Goal: Task Accomplishment & Management: Use online tool/utility

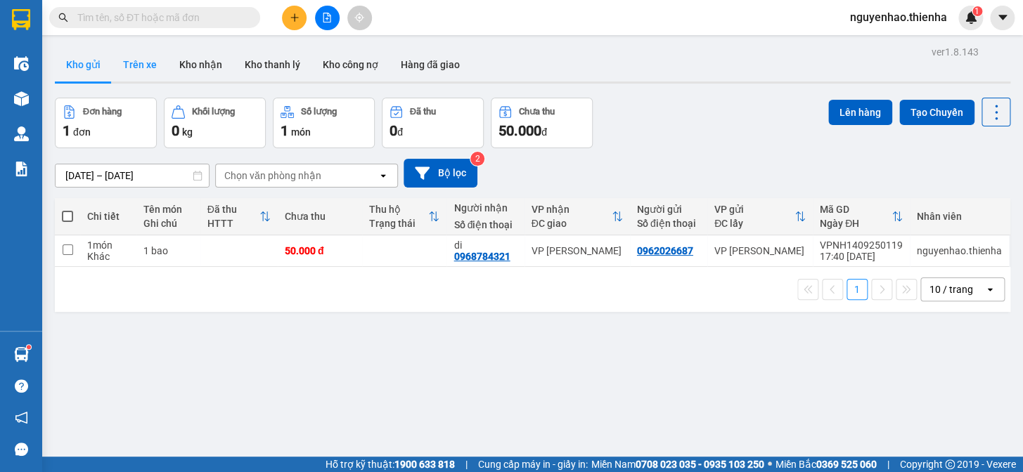
click at [134, 64] on button "Trên xe" at bounding box center [140, 65] width 56 height 34
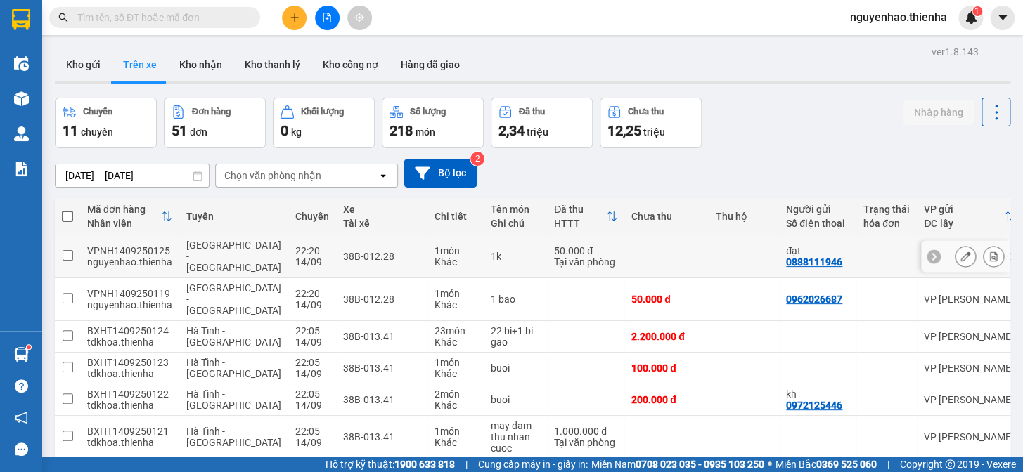
click at [67, 257] on input "checkbox" at bounding box center [68, 255] width 11 height 11
checkbox input "true"
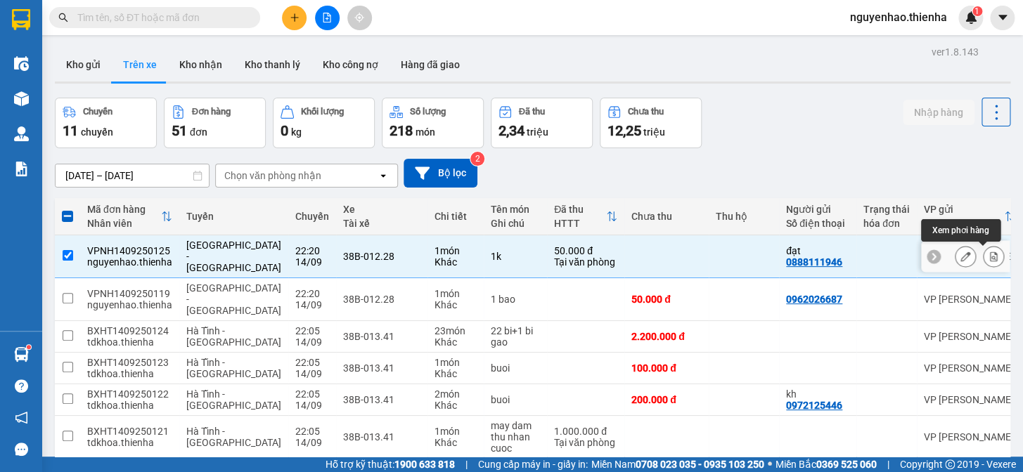
click at [990, 260] on icon at bounding box center [994, 257] width 8 height 10
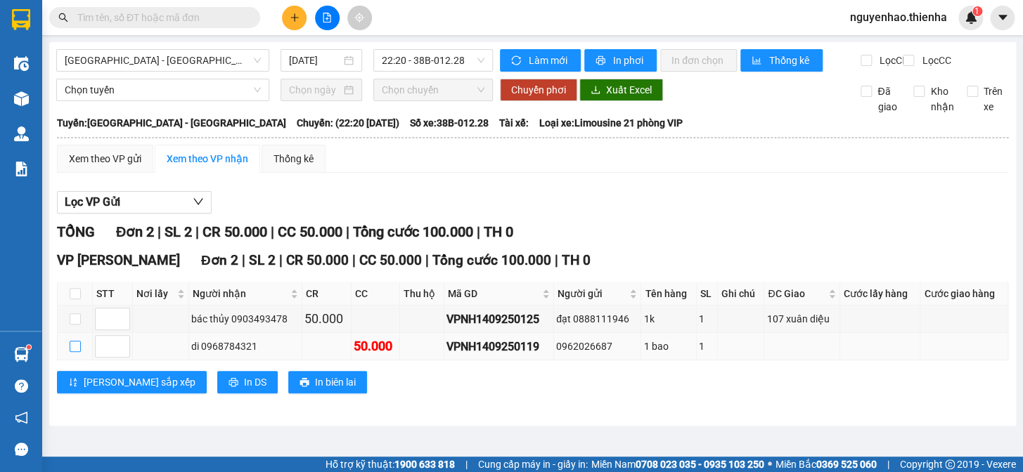
click at [77, 352] on input "checkbox" at bounding box center [75, 346] width 11 height 11
checkbox input "true"
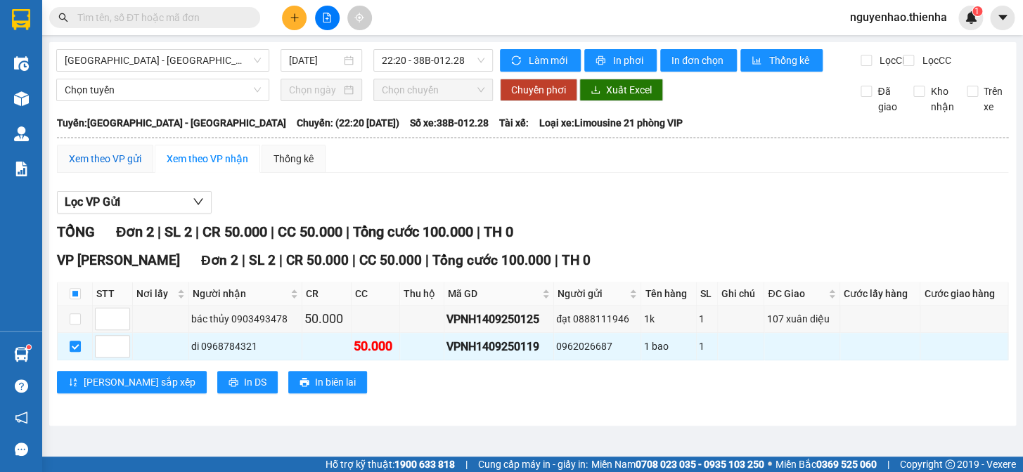
click at [102, 167] on div "Xem theo VP gửi" at bounding box center [105, 158] width 72 height 15
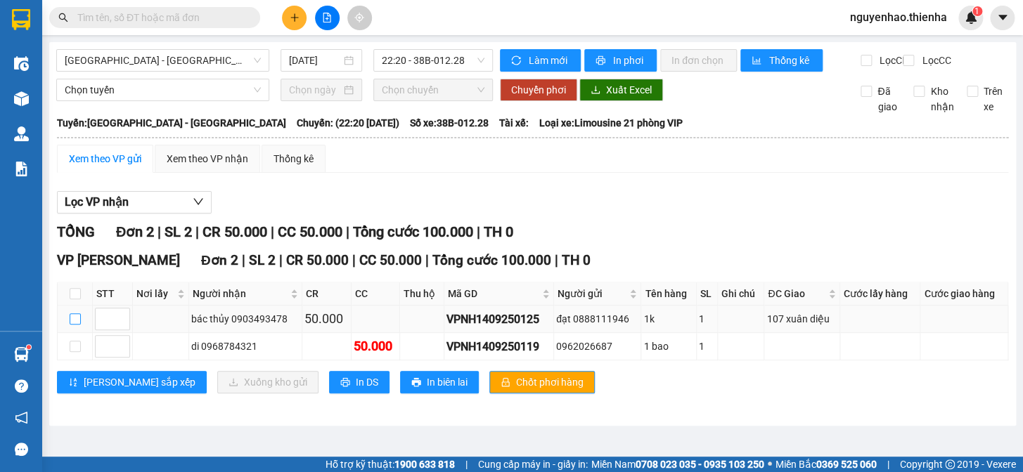
click at [77, 325] on input "checkbox" at bounding box center [75, 318] width 11 height 11
click at [75, 325] on input "checkbox" at bounding box center [75, 318] width 11 height 11
checkbox input "true"
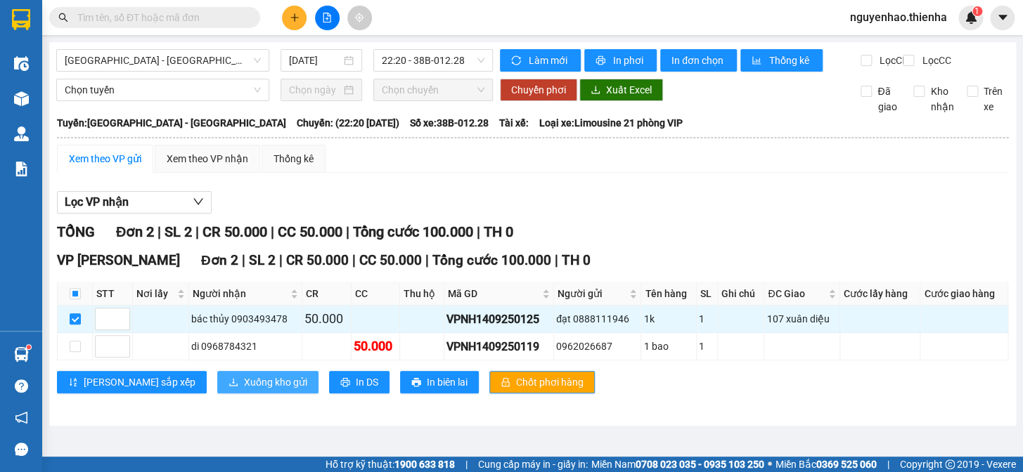
click at [244, 390] on span "Xuống kho gửi" at bounding box center [275, 382] width 63 height 15
click at [192, 396] on body "Kết quả tìm kiếm ( 0 ) Bộ lọc No Data nguyenhao.thienha 1 Điều hành xe Kho hàng…" at bounding box center [511, 236] width 1023 height 472
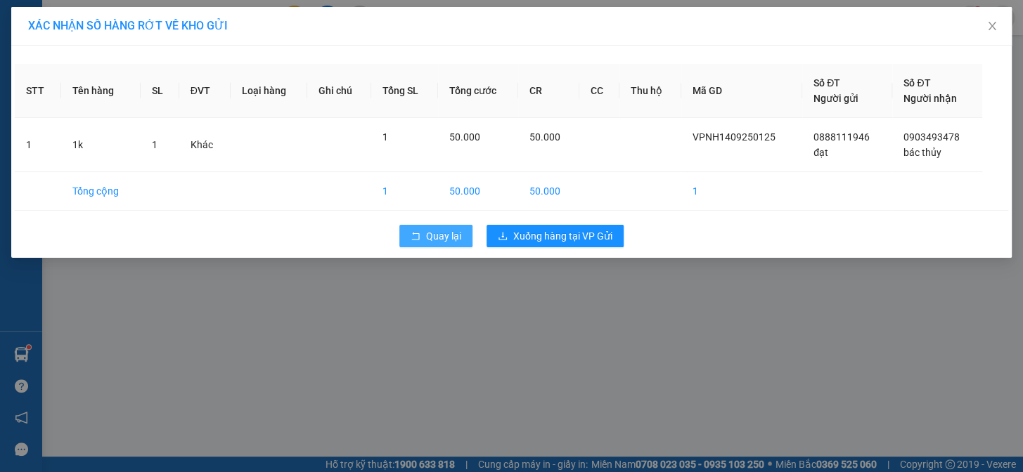
click at [455, 244] on button "Quay lại" at bounding box center [435, 236] width 73 height 22
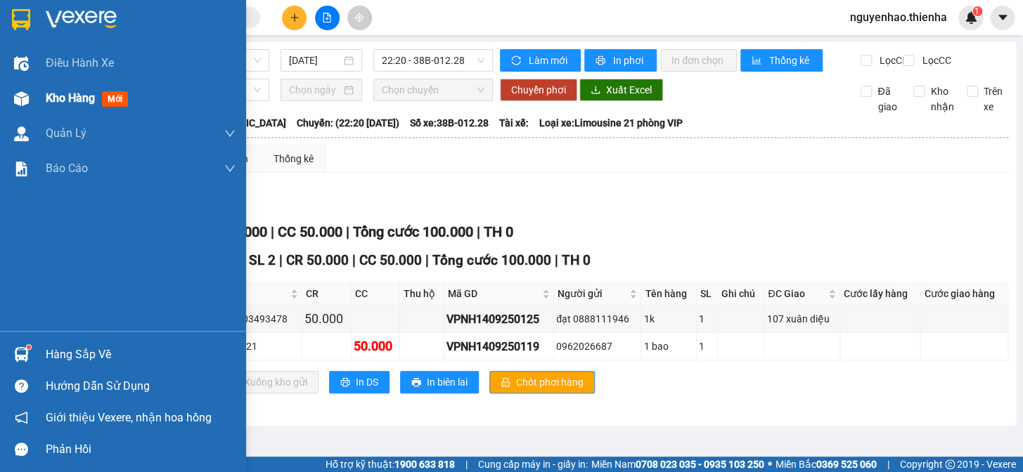
click at [63, 96] on span "Kho hàng" at bounding box center [70, 97] width 49 height 13
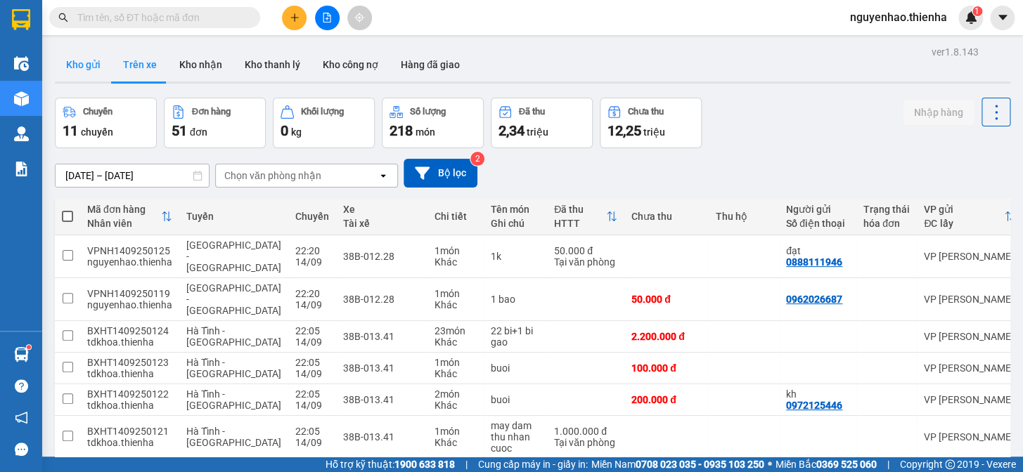
click at [95, 63] on button "Kho gửi" at bounding box center [83, 65] width 57 height 34
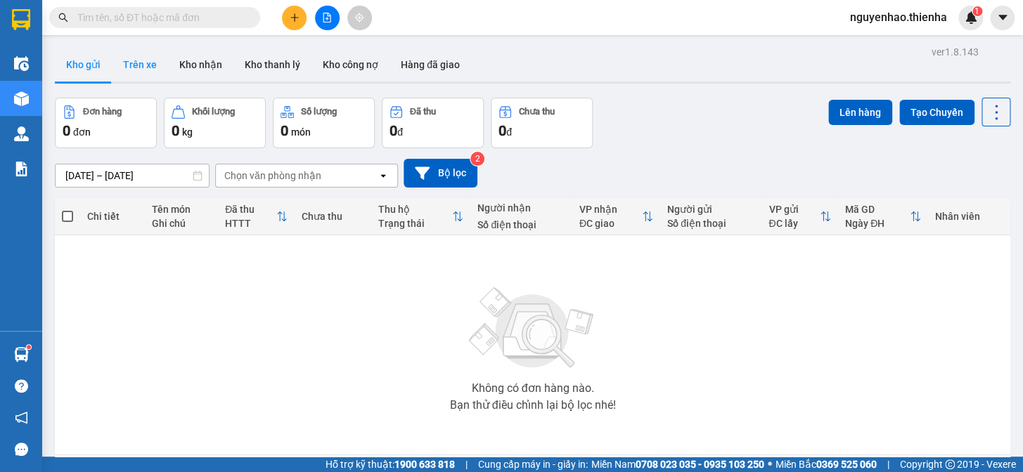
click at [133, 65] on button "Trên xe" at bounding box center [140, 65] width 56 height 34
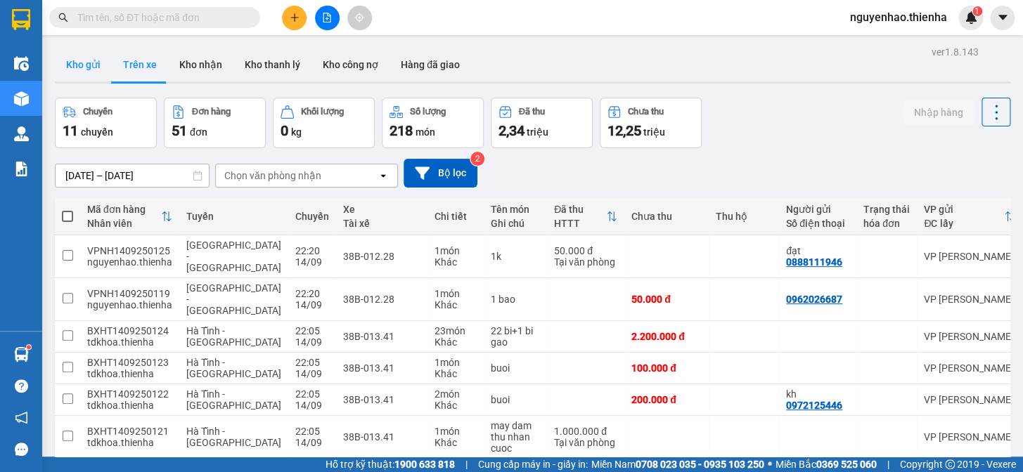
click at [103, 69] on button "Kho gửi" at bounding box center [83, 65] width 57 height 34
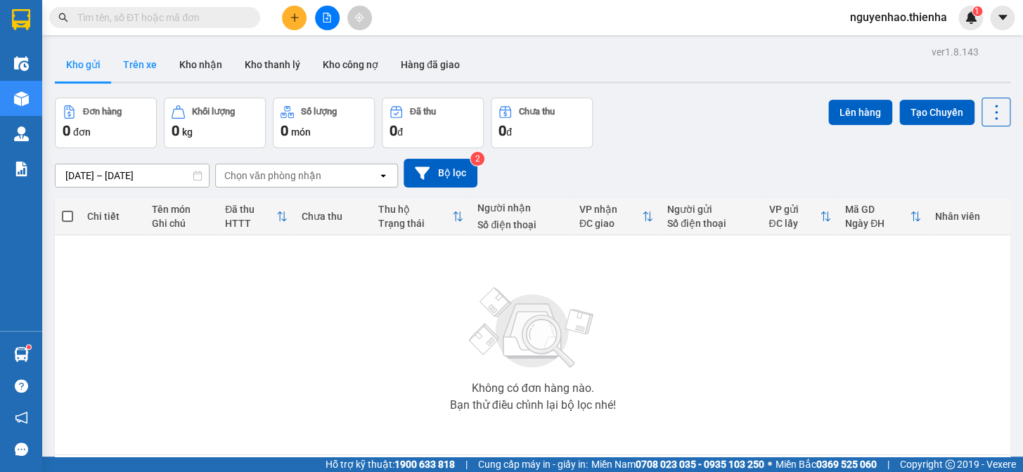
click at [137, 68] on button "Trên xe" at bounding box center [140, 65] width 56 height 34
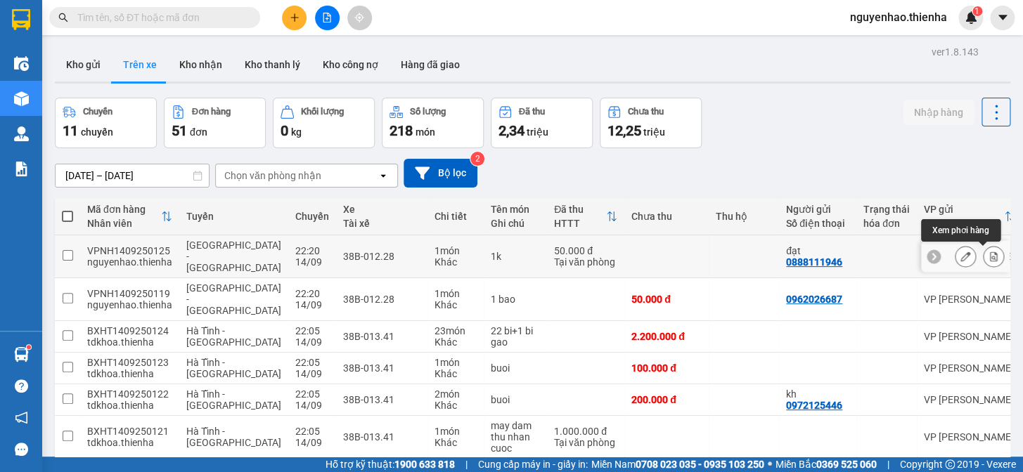
click at [990, 259] on icon at bounding box center [994, 257] width 8 height 10
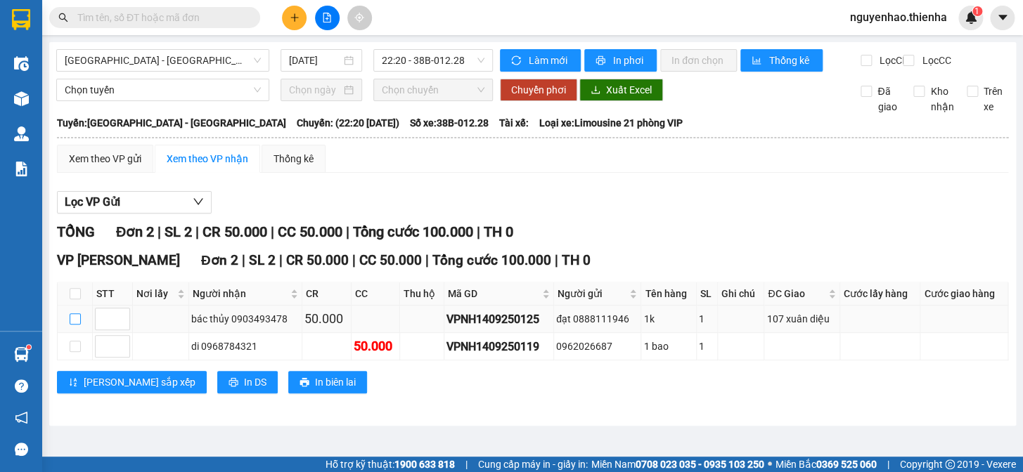
click at [74, 325] on input "checkbox" at bounding box center [75, 318] width 11 height 11
checkbox input "true"
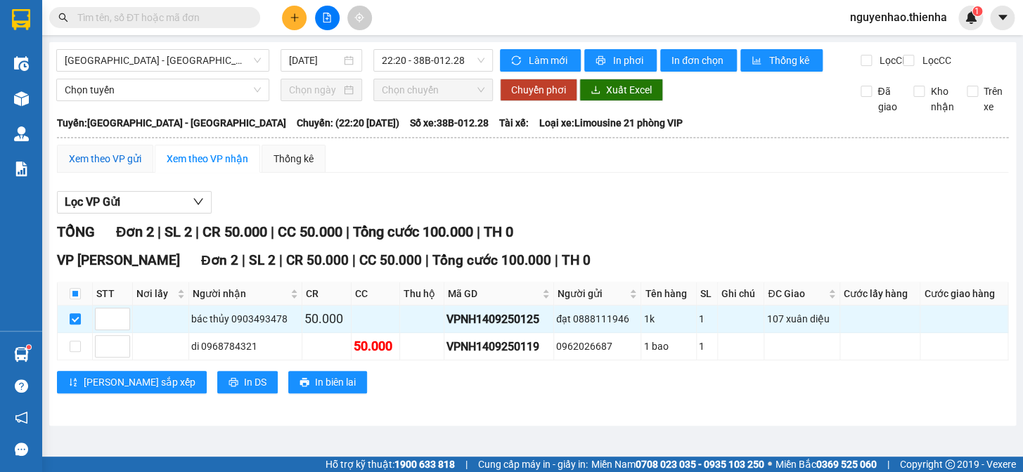
click at [116, 167] on div "Xem theo VP gửi" at bounding box center [105, 158] width 72 height 15
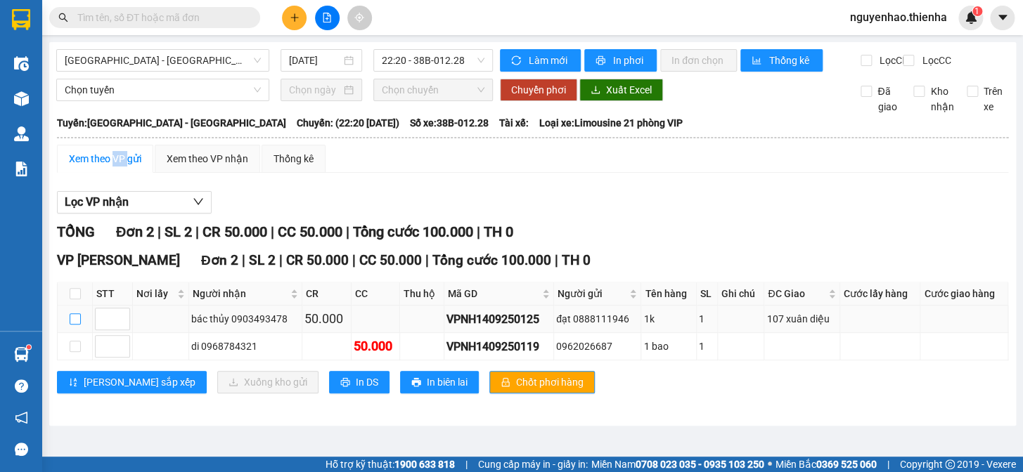
click at [75, 325] on input "checkbox" at bounding box center [75, 318] width 11 height 11
checkbox input "true"
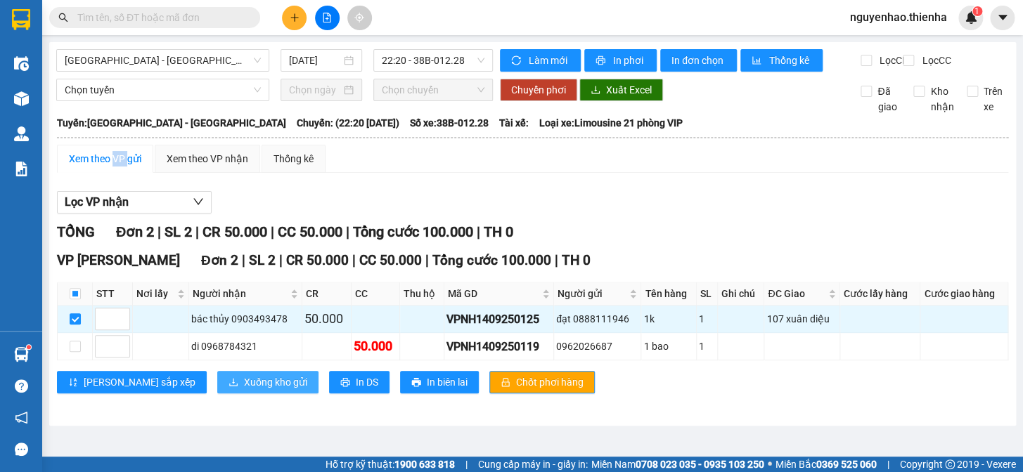
click at [244, 390] on span "Xuống kho gửi" at bounding box center [275, 382] width 63 height 15
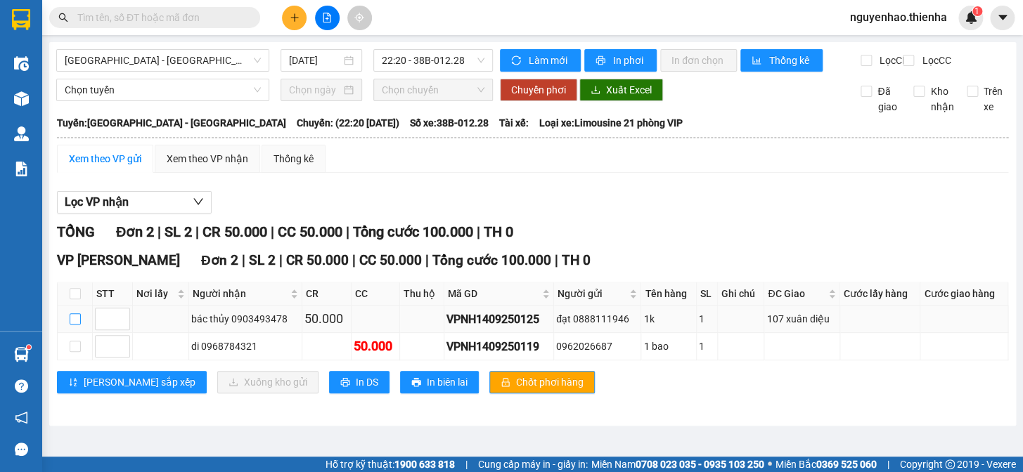
click at [70, 325] on input "checkbox" at bounding box center [75, 318] width 11 height 11
checkbox input "true"
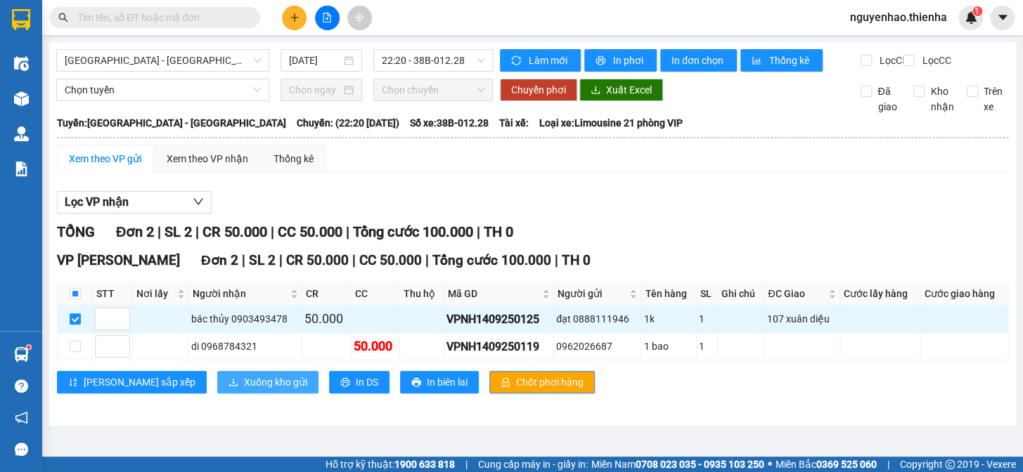
click at [244, 390] on span "Xuống kho gửi" at bounding box center [275, 382] width 63 height 15
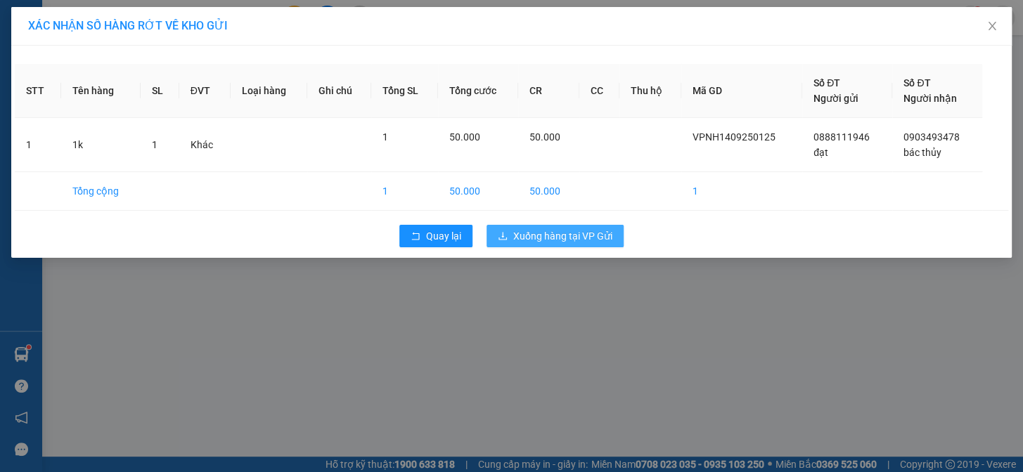
click at [540, 238] on span "Xuống hàng tại VP Gửi" at bounding box center [562, 235] width 99 height 15
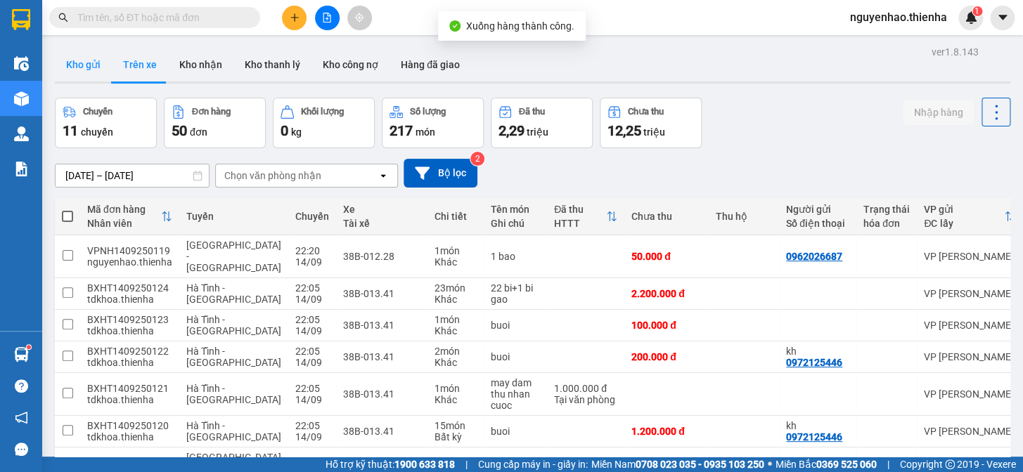
click at [78, 59] on button "Kho gửi" at bounding box center [83, 65] width 57 height 34
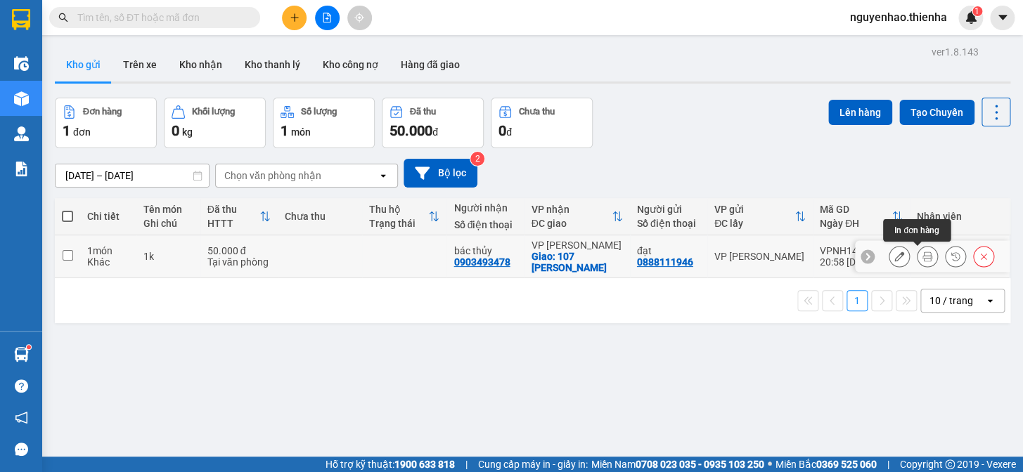
click at [923, 253] on button at bounding box center [927, 257] width 20 height 25
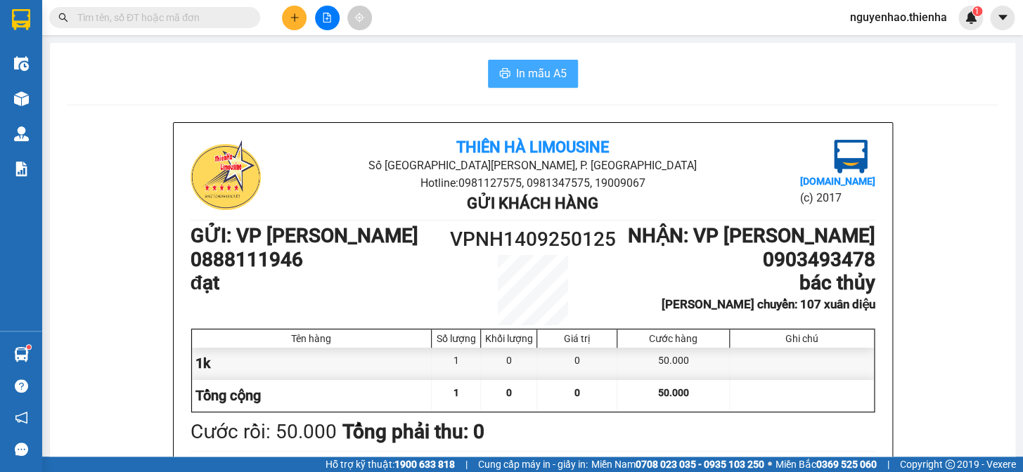
click at [562, 82] on button "In mẫu A5" at bounding box center [533, 74] width 90 height 28
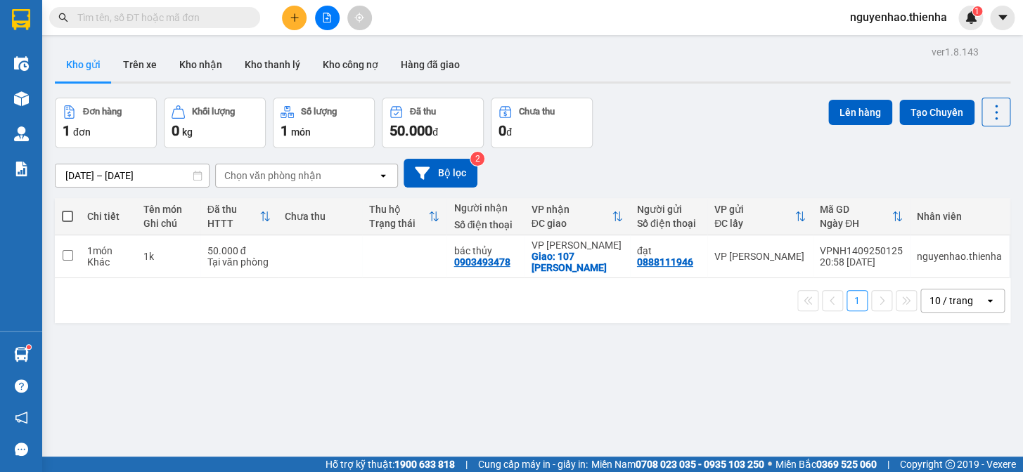
click at [65, 211] on span at bounding box center [67, 216] width 11 height 11
click at [67, 209] on input "checkbox" at bounding box center [67, 209] width 0 height 0
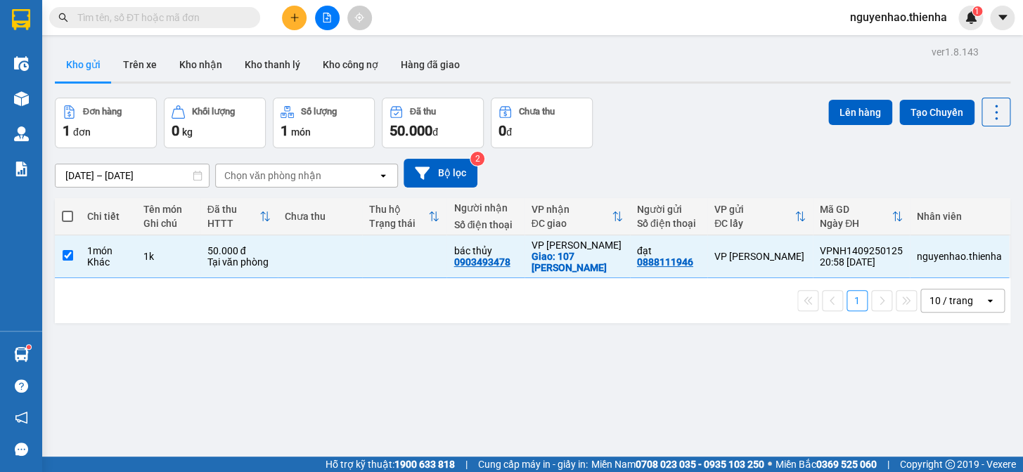
checkbox input "true"
click at [844, 103] on button "Lên hàng" at bounding box center [860, 112] width 64 height 25
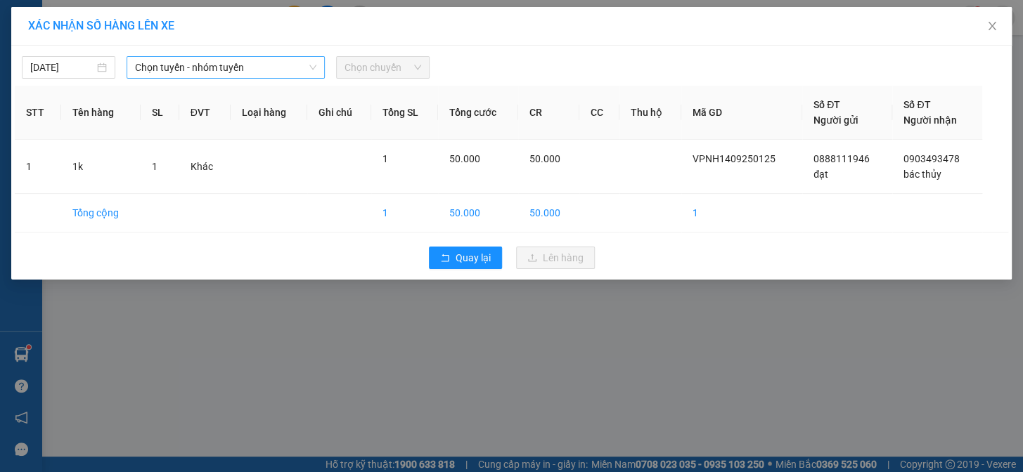
click at [227, 70] on span "Chọn tuyến - nhóm tuyến" at bounding box center [225, 67] width 181 height 21
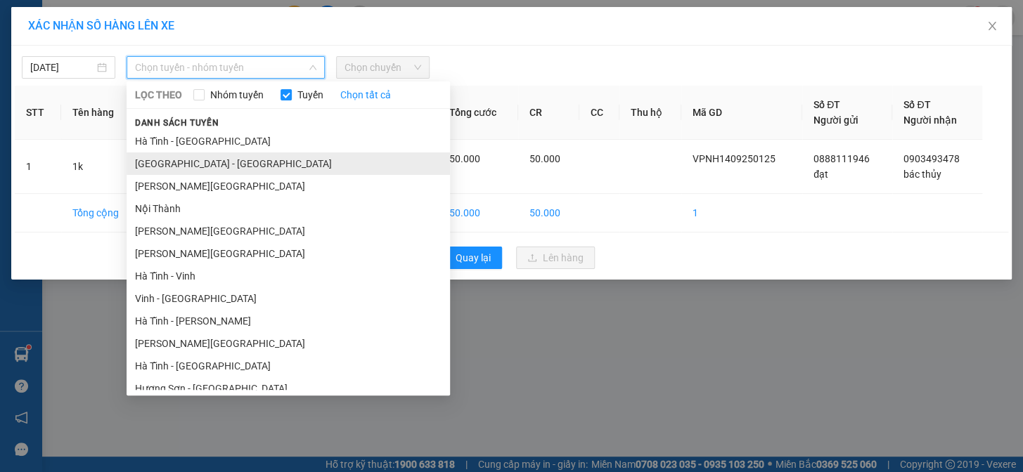
click at [187, 162] on li "[GEOGRAPHIC_DATA] - [GEOGRAPHIC_DATA]" at bounding box center [288, 164] width 323 height 22
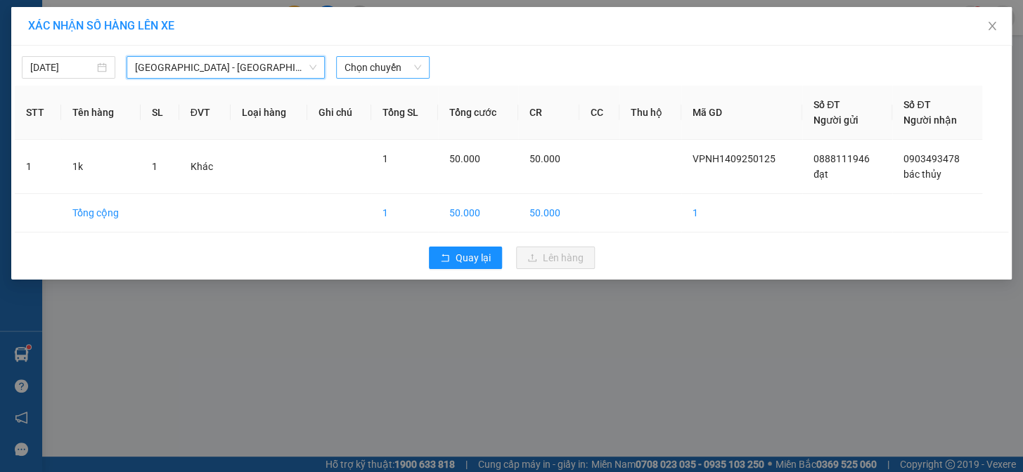
click at [381, 67] on span "Chọn chuyến" at bounding box center [382, 67] width 77 height 21
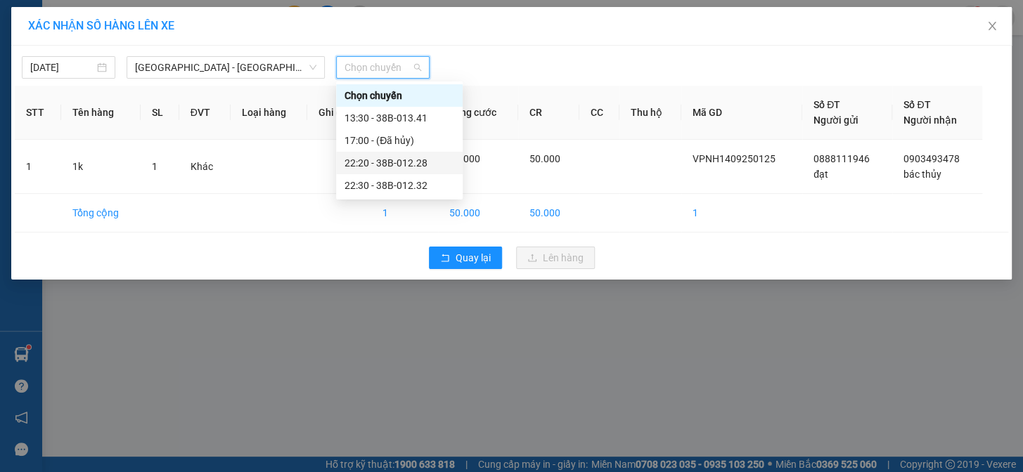
click at [366, 156] on div "22:20 - 38B-012.28" at bounding box center [399, 162] width 110 height 15
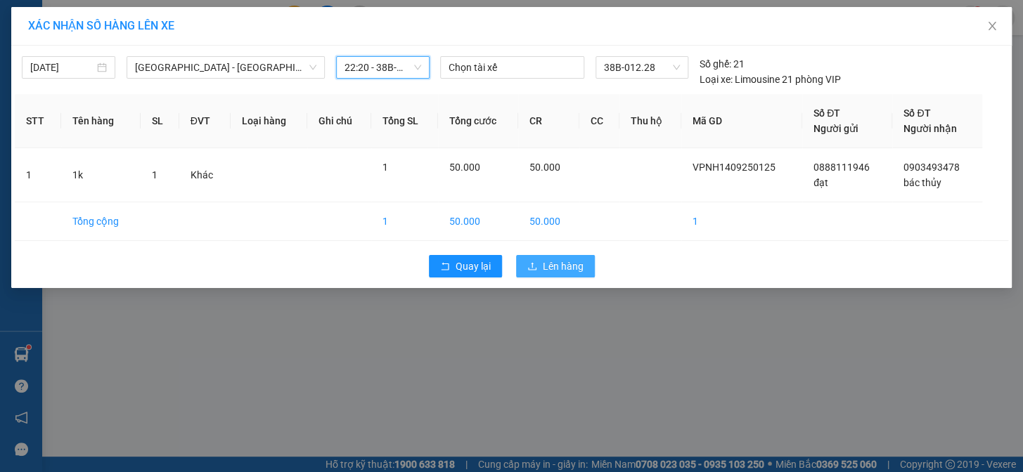
click at [538, 266] on button "Lên hàng" at bounding box center [555, 266] width 79 height 22
